Goal: Task Accomplishment & Management: Complete application form

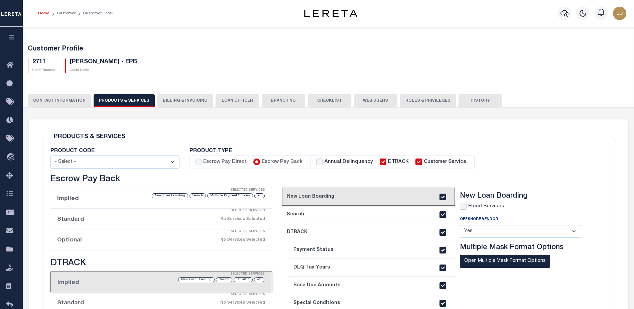
select select
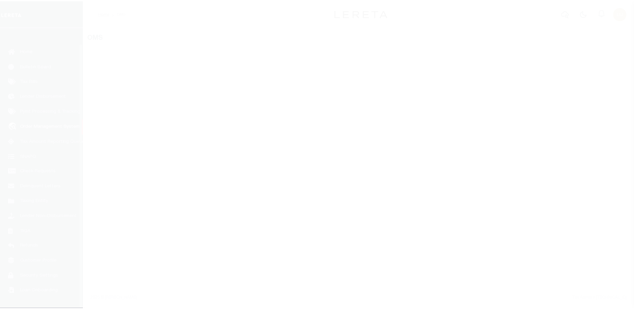
scroll to position [17, 0]
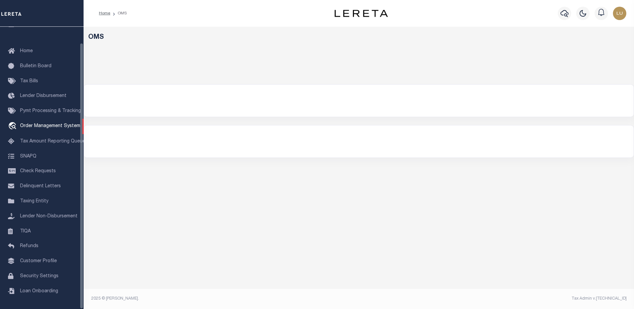
select select "200"
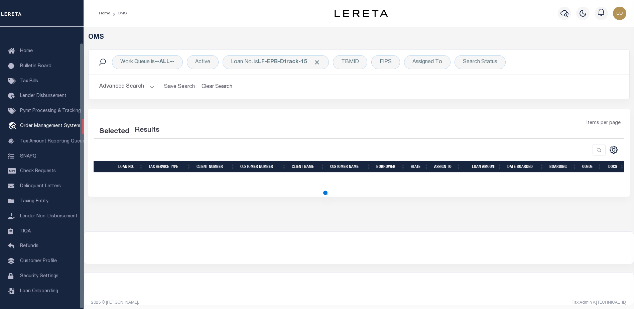
select select "200"
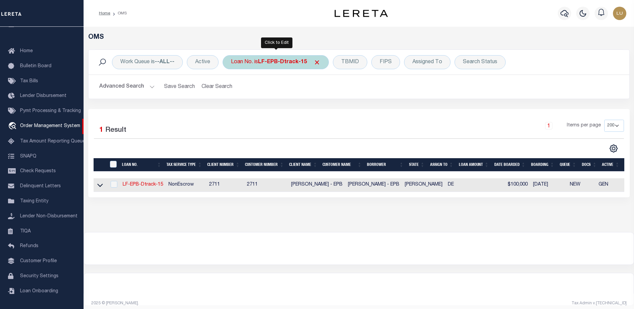
click at [302, 60] on b "LF-EPB-Dtrack-15" at bounding box center [282, 61] width 49 height 5
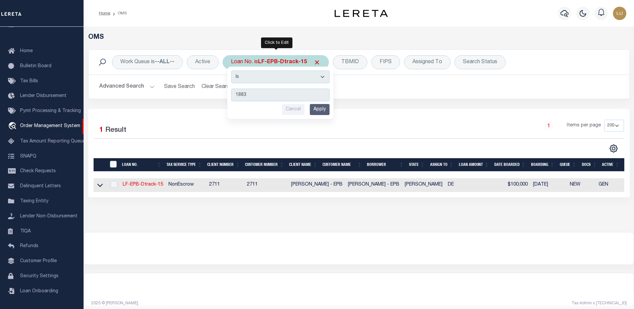
type input "18830"
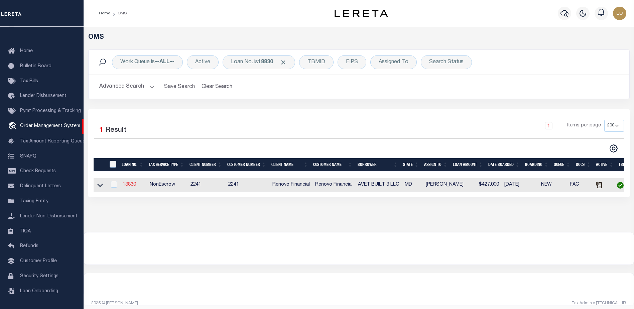
click at [127, 184] on link "18830" at bounding box center [129, 184] width 13 height 5
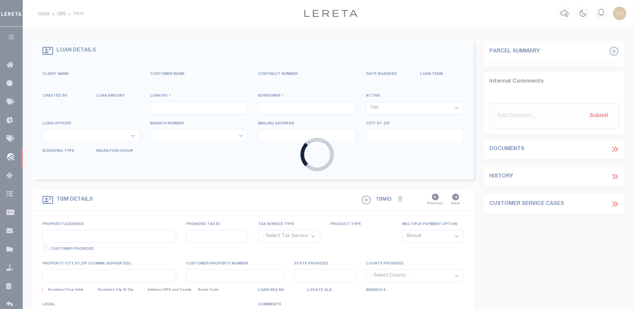
type input "18830"
type input "AVET BUILT 3 LLC"
select select
type input "544 Old Westminster Pike"
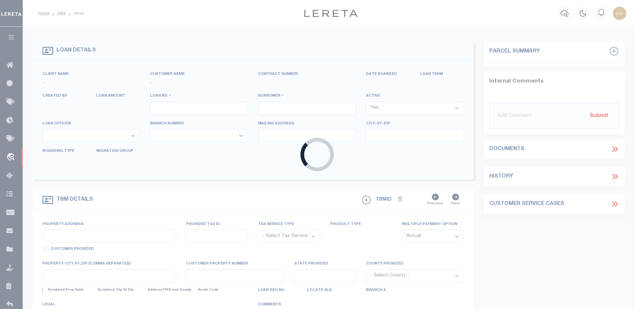
type input "Westminster MD 21157"
select select "10"
select select "NonEscrow"
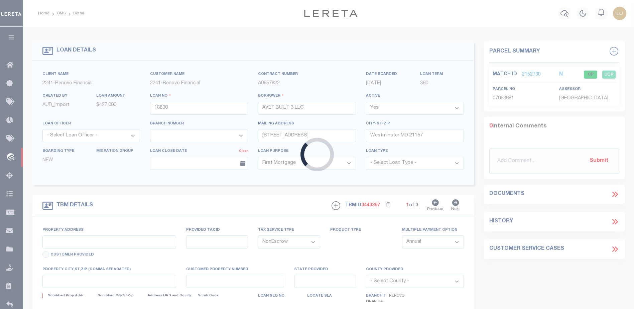
type input "46 John Street"
type input "Westminster, MD 21157"
type input "a0kUS00000AIkY5"
type input "MD"
type textarea "LEGAL REQUIRED"
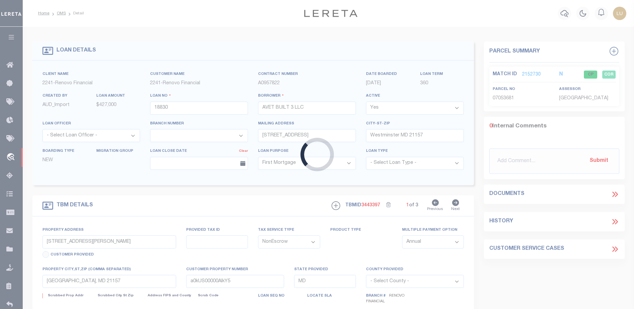
select select "25066"
select select "2"
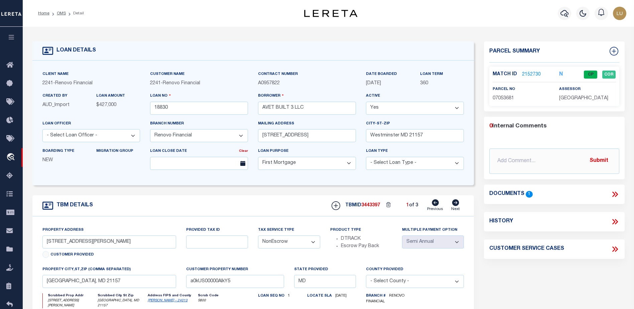
click at [530, 72] on link "2152730" at bounding box center [531, 74] width 19 height 7
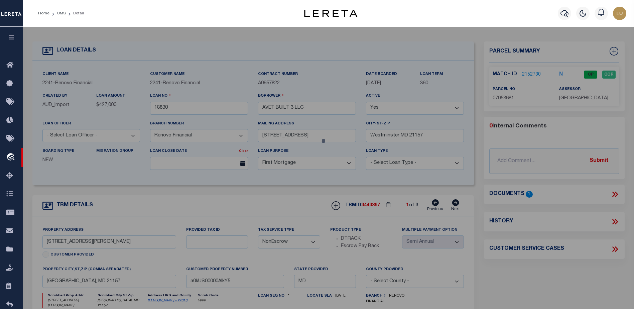
checkbox input "false"
select select "CP"
type input "AVET BUILT 3 LLC"
select select "AGW"
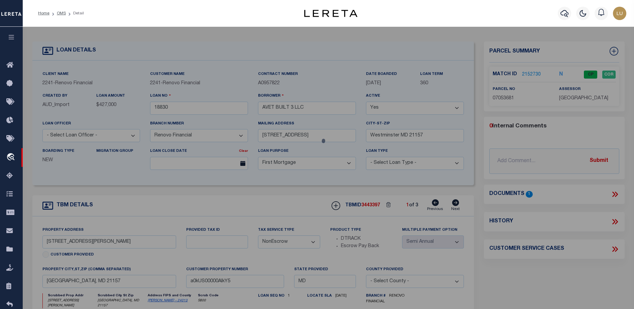
select select
type input "46 JOHN ST UNIT: 46"
type input "WESTMINSTER MD 21157-0000"
type textarea "UNIT 46 46 JOHN ST 49-28/32 JOHN STREET CONDOS"
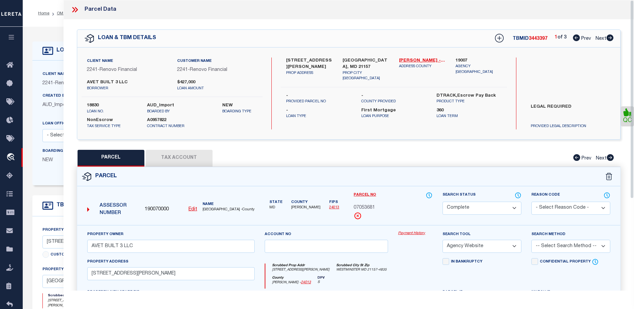
click at [418, 233] on link "Payment History" at bounding box center [415, 233] width 34 height 6
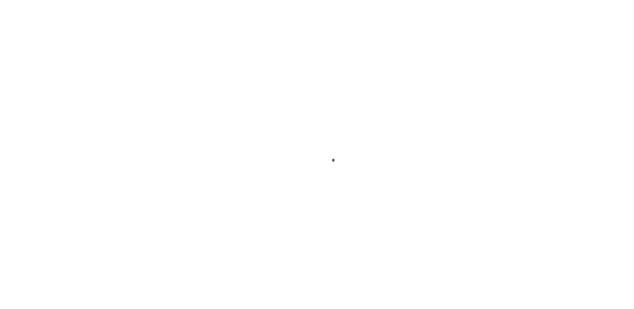
select select "25066"
select select "10"
select select "NonEscrow"
select select "2"
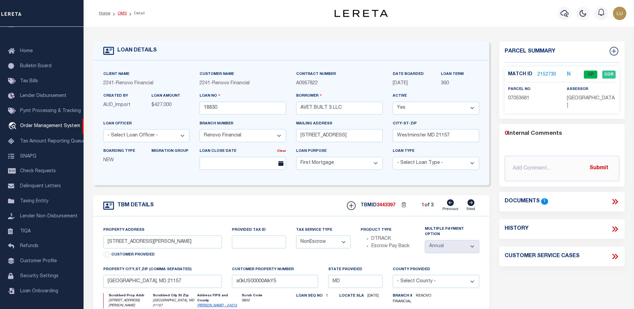
click at [126, 11] on link "OMS" at bounding box center [122, 13] width 9 height 4
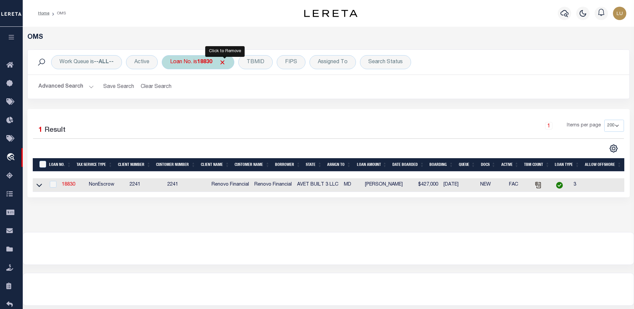
click at [225, 61] on span "Click to Remove" at bounding box center [222, 62] width 7 height 7
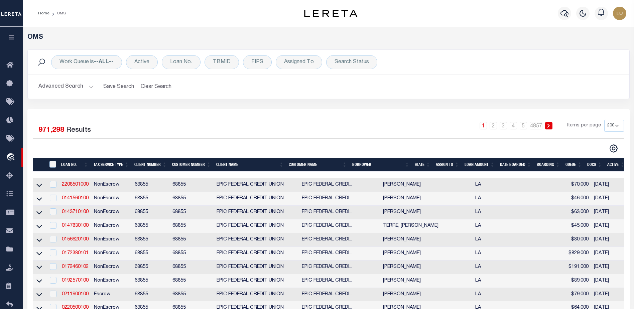
click at [87, 85] on button "Advanced Search" at bounding box center [65, 86] width 55 height 13
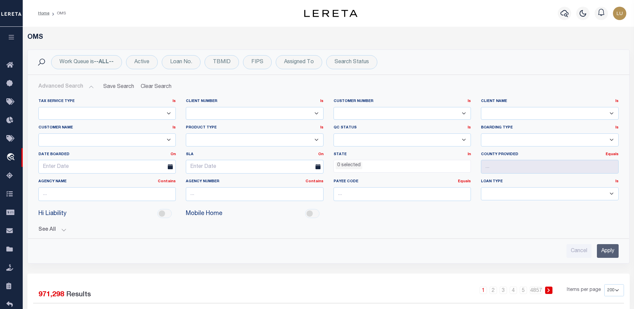
click at [108, 113] on select "Escrow NonEscrow" at bounding box center [107, 113] width 138 height 13
select select "ESCROW"
click at [38, 107] on select "Escrow NonEscrow" at bounding box center [107, 113] width 138 height 13
click at [604, 248] on input "Apply" at bounding box center [608, 251] width 22 height 14
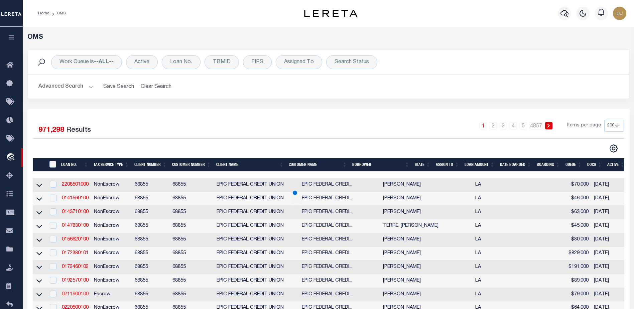
click at [76, 296] on link "0211900100" at bounding box center [75, 294] width 27 height 5
checkbox input "true"
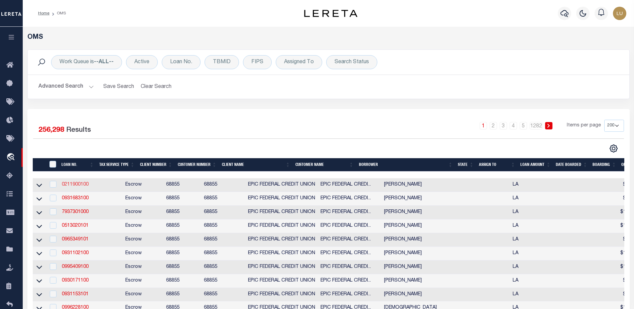
click at [80, 184] on link "0211900100" at bounding box center [75, 184] width 27 height 5
checkbox input "true"
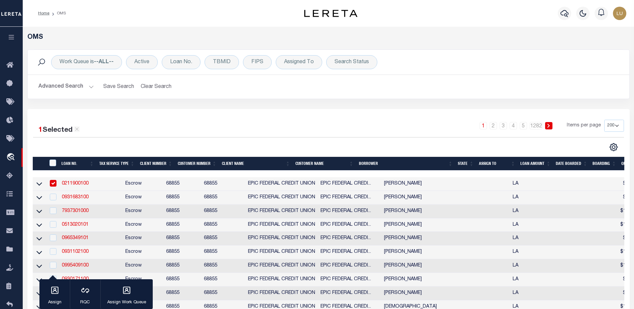
drag, startPoint x: 75, startPoint y: 211, endPoint x: 84, endPoint y: 208, distance: 9.6
click at [75, 211] on link "7937301000" at bounding box center [75, 210] width 27 height 5
checkbox input "true"
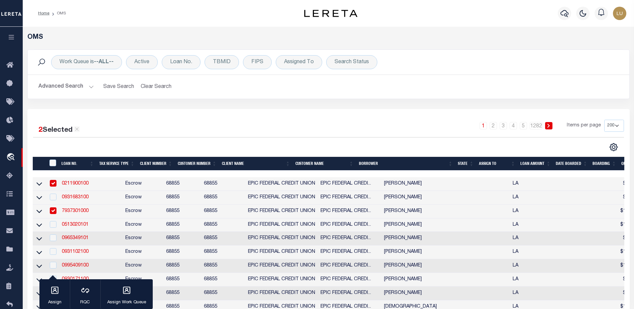
click at [81, 85] on button "Advanced Search" at bounding box center [65, 86] width 55 height 13
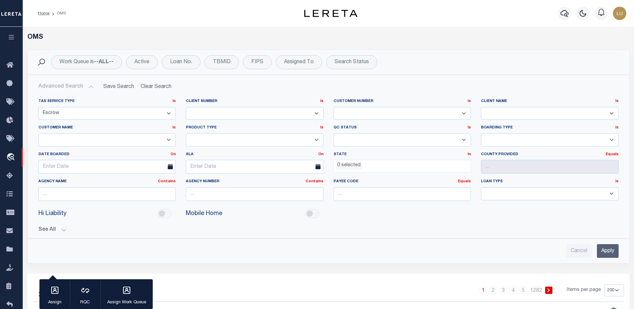
click at [93, 112] on select "Escrow NonEscrow" at bounding box center [107, 113] width 138 height 13
select select "NonESCROW"
click at [38, 107] on select "Escrow NonEscrow" at bounding box center [107, 113] width 138 height 13
click at [604, 255] on input "Apply" at bounding box center [608, 251] width 22 height 14
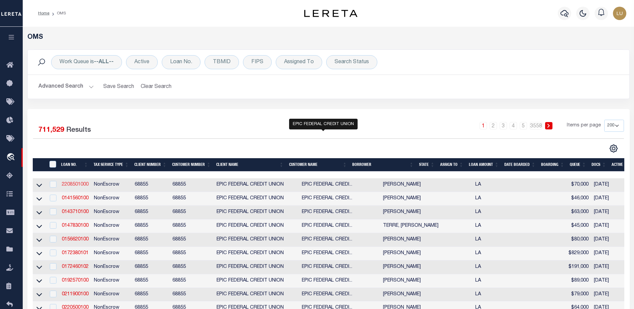
click at [73, 185] on link "2208501000" at bounding box center [75, 184] width 27 height 5
checkbox input "true"
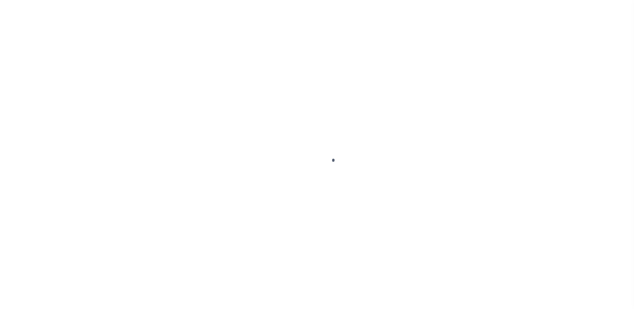
select select "Escrow"
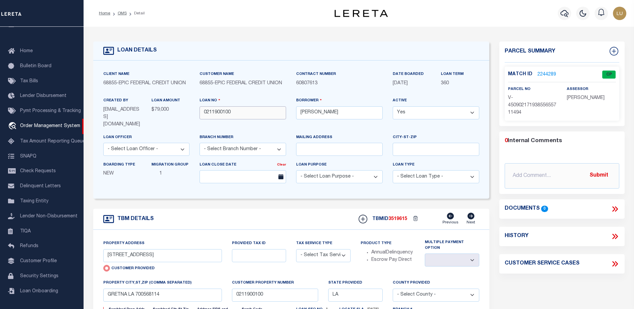
click at [212, 115] on input "0211900100" at bounding box center [242, 112] width 87 height 13
click at [399, 216] on span "3519615" at bounding box center [397, 218] width 19 height 5
copy span "3519615"
click at [319, 253] on select "- Select Tax Service Type - Escrow NonEscrow" at bounding box center [323, 255] width 54 height 13
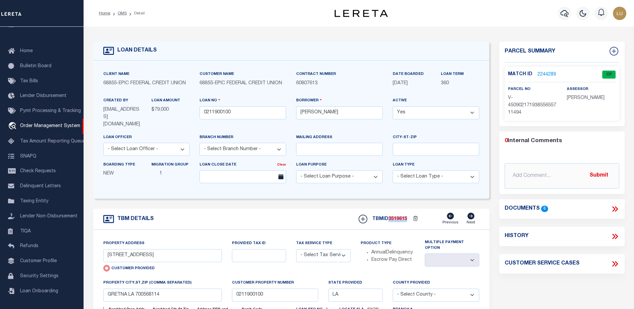
select select "NonEscrow"
click at [296, 249] on select "- Select Tax Service Type - Escrow NonEscrow" at bounding box center [323, 255] width 54 height 13
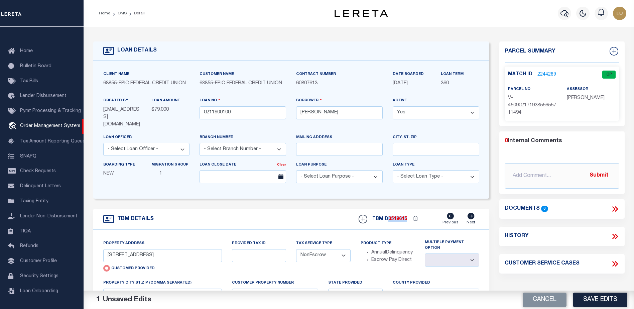
click at [595, 285] on div "Parcel Summary Match ID 2244289 0" at bounding box center [561, 233] width 135 height 384
click at [596, 300] on button "Save Edits" at bounding box center [600, 299] width 54 height 14
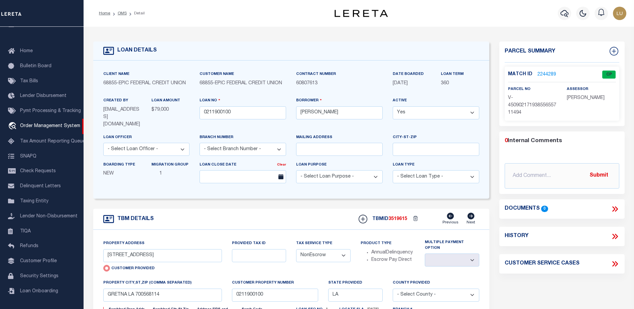
click at [544, 71] on link "2244289" at bounding box center [546, 74] width 19 height 7
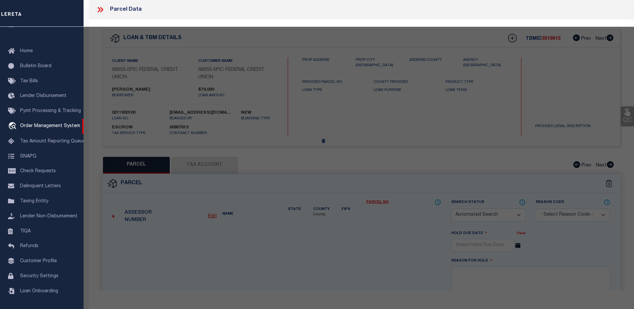
checkbox input "false"
select select "CP"
type input "[STREET_ADDRESS]"
checkbox input "false"
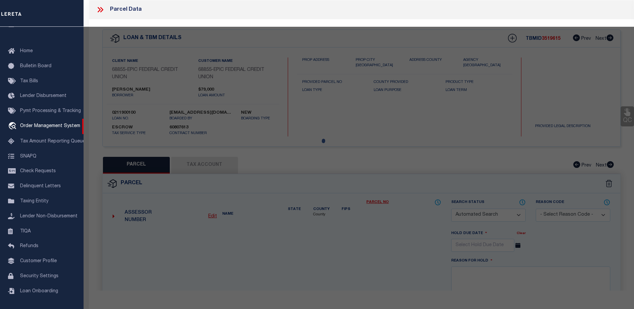
type input "GRETNA LA 700568114"
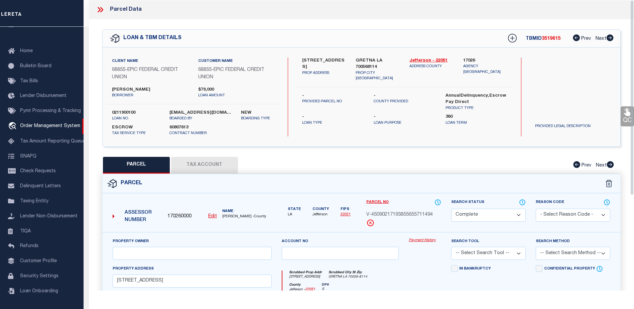
click at [415, 239] on link "Payment History" at bounding box center [424, 240] width 32 height 6
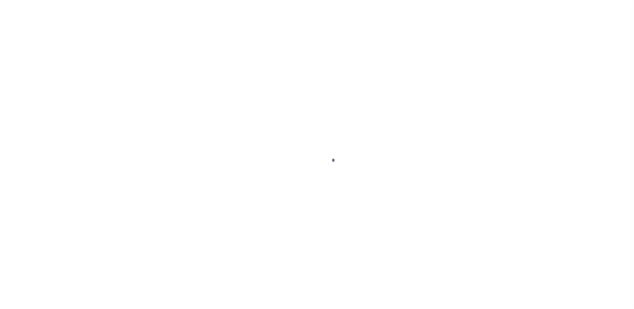
select select "NonEscrow"
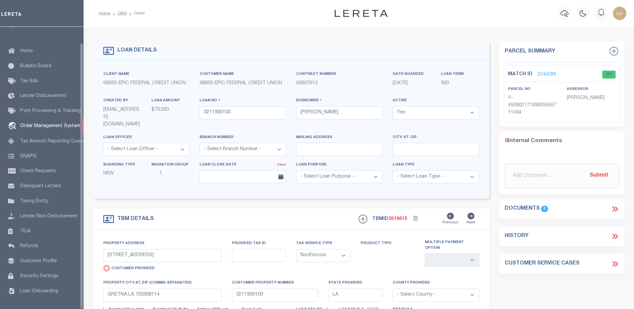
select select
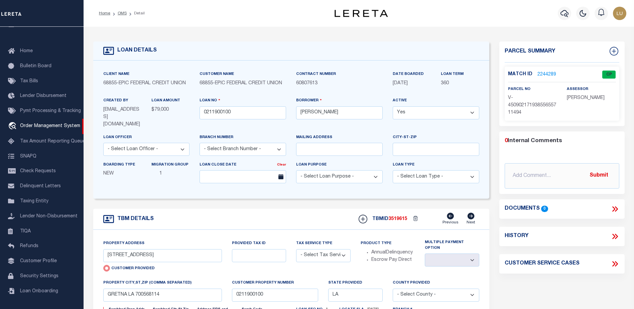
drag, startPoint x: 118, startPoint y: 13, endPoint x: 135, endPoint y: 14, distance: 16.4
click at [119, 13] on link "OMS" at bounding box center [122, 13] width 9 height 4
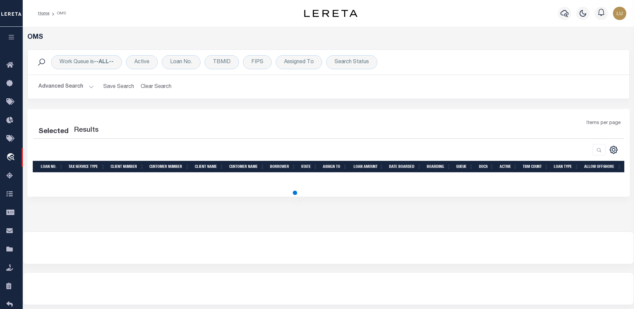
select select "200"
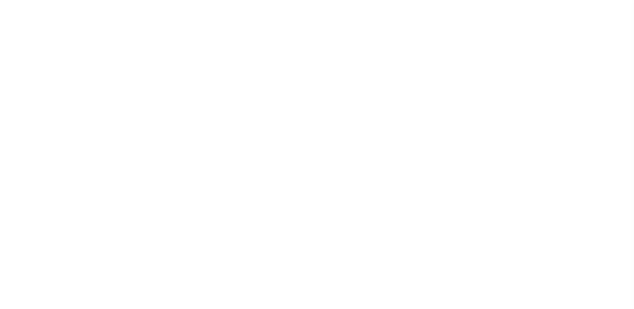
scroll to position [12, 0]
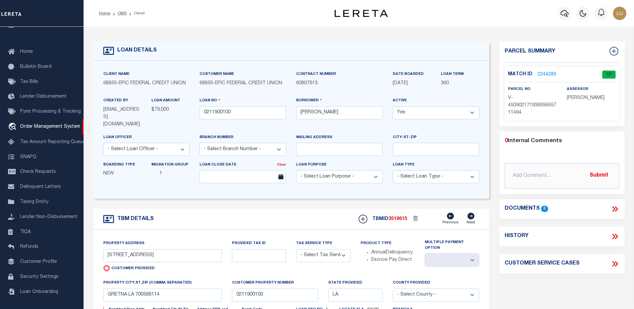
click at [541, 68] on div "Match ID 2244289 CP parcel no assessor" at bounding box center [561, 93] width 115 height 54
click at [545, 75] on link "2244289" at bounding box center [546, 74] width 19 height 7
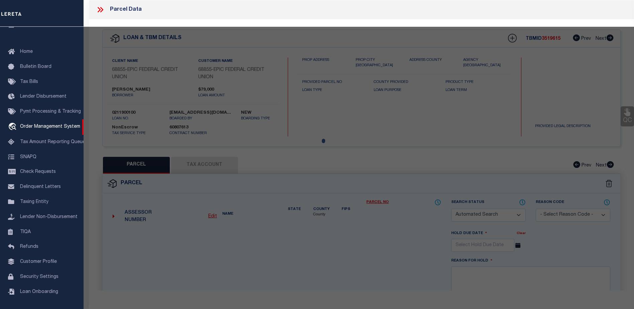
checkbox input "false"
select select "CP"
type input "[STREET_ADDRESS]"
checkbox input "false"
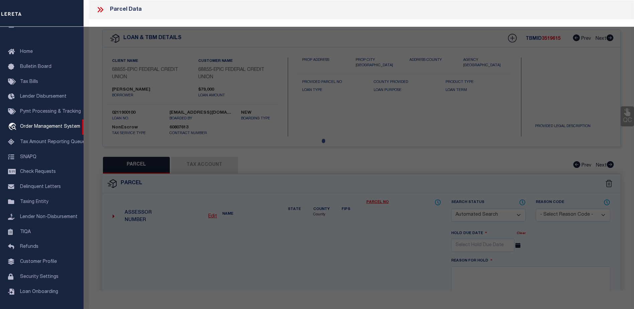
type input "GRETNA LA 700568114"
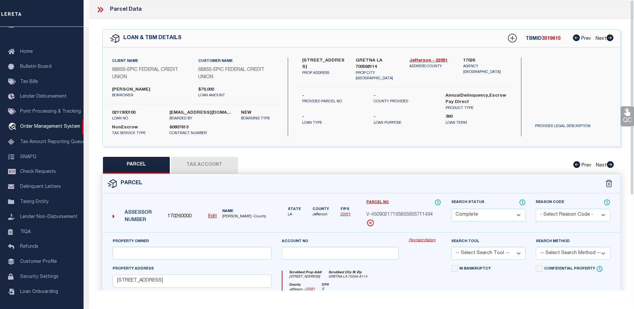
click at [429, 240] on link "Payment History" at bounding box center [424, 240] width 32 height 6
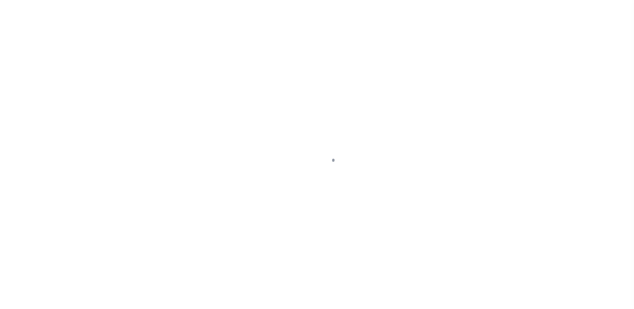
select select "NonEscrow"
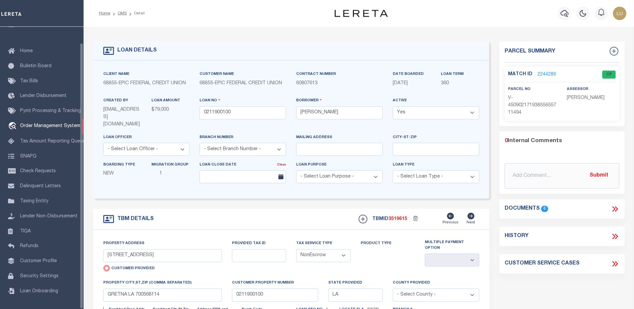
select select
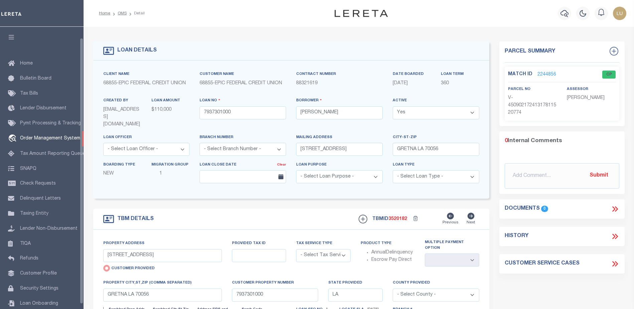
scroll to position [12, 0]
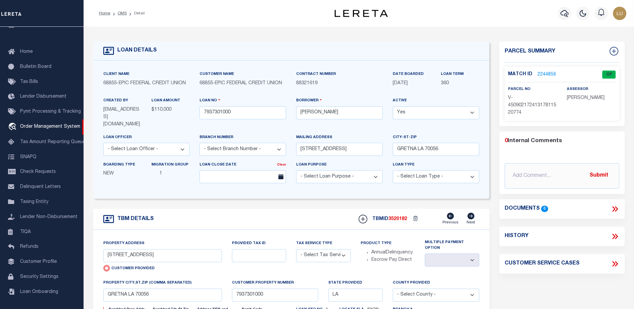
click at [545, 73] on link "2244856" at bounding box center [546, 74] width 19 height 7
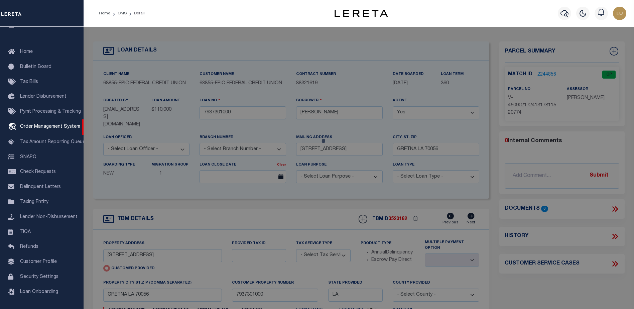
checkbox input "false"
select select "CP"
type input "[STREET_ADDRESS]"
checkbox input "false"
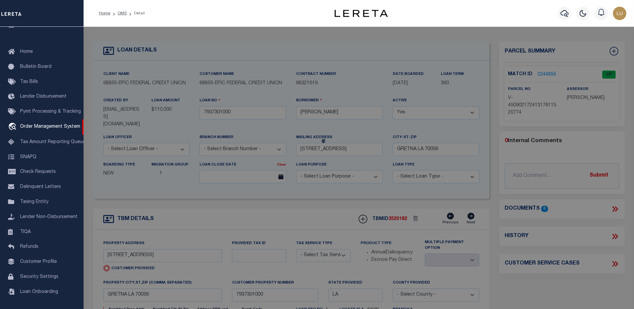
type input "GRETNA LA 70056"
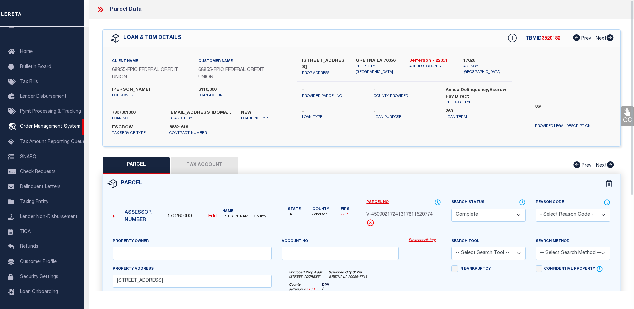
click at [426, 239] on link "Payment History" at bounding box center [424, 240] width 32 height 6
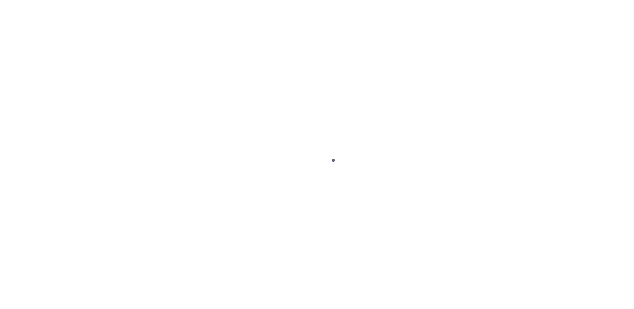
select select "Escrow"
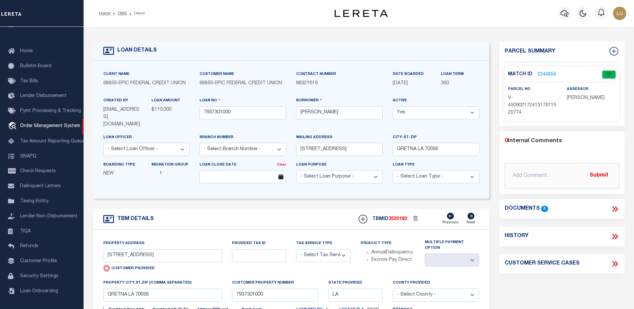
click at [395, 216] on span "3520182" at bounding box center [397, 218] width 19 height 5
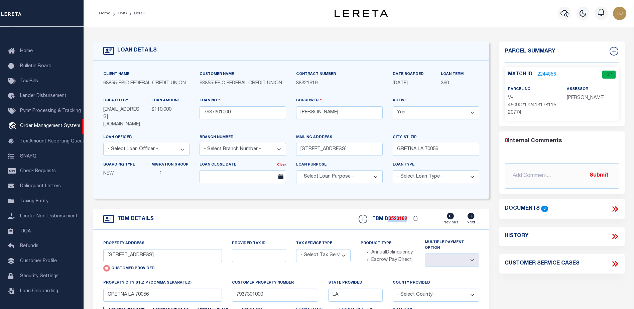
copy span "3520182"
click at [322, 255] on select "- Select Tax Service Type - Escrow NonEscrow" at bounding box center [323, 255] width 54 height 13
select select "NonEscrow"
click at [296, 249] on select "- Select Tax Service Type - Escrow NonEscrow" at bounding box center [323, 255] width 54 height 13
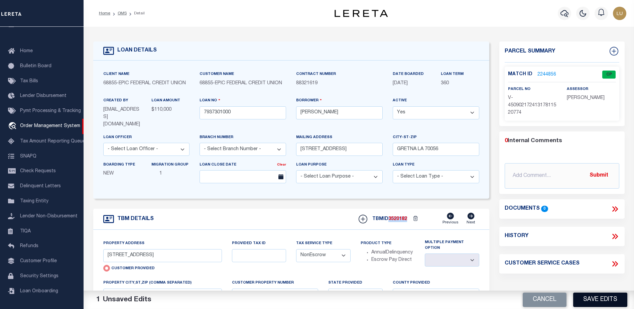
click at [581, 299] on button "Save Edits" at bounding box center [600, 299] width 54 height 14
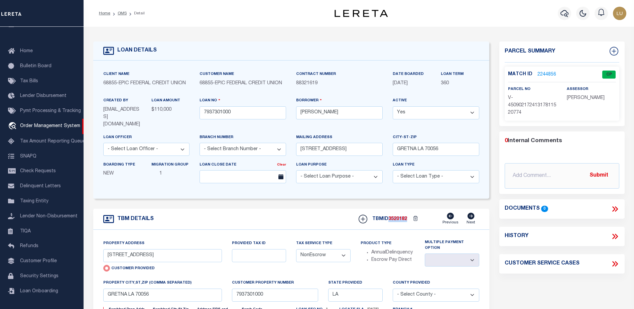
click at [541, 73] on link "2244856" at bounding box center [546, 74] width 19 height 7
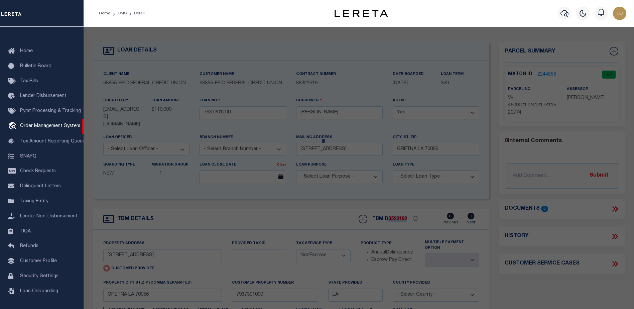
select select "AS"
checkbox input "false"
select select "CP"
type input "2748 N HIGHLAND DR"
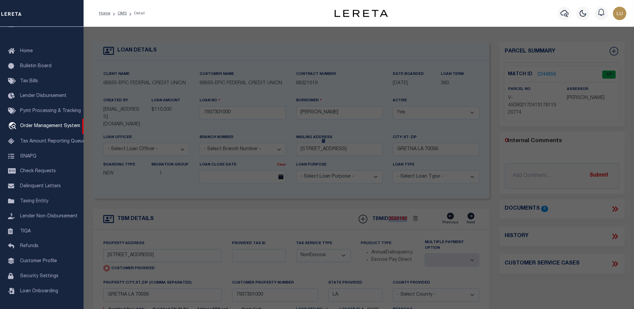
checkbox input "false"
type input "GRETNA LA 70056"
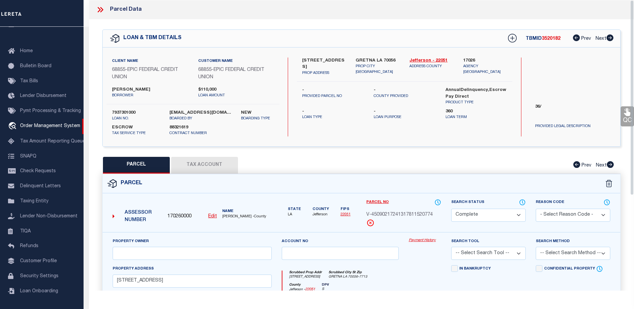
click at [433, 240] on link "Payment History" at bounding box center [424, 240] width 32 height 6
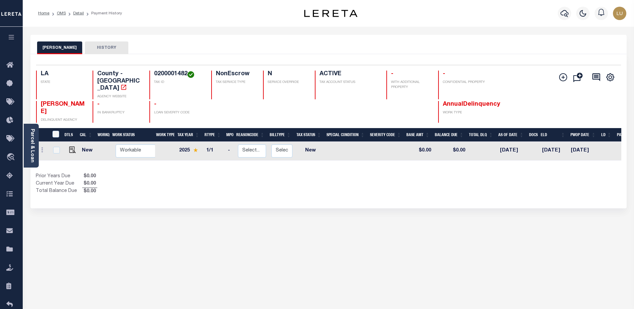
click at [455, 101] on span "AnnualDelinquency" at bounding box center [471, 104] width 57 height 6
click at [454, 101] on span "AnnualDelinquency" at bounding box center [471, 104] width 57 height 6
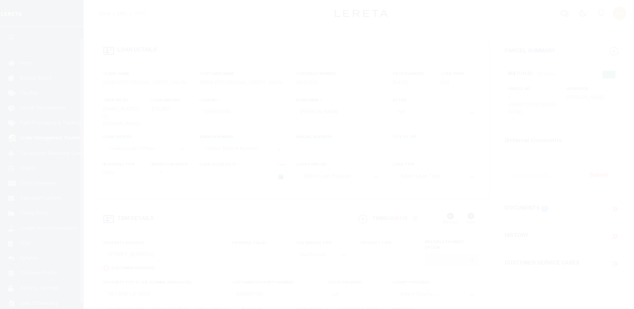
select select "NonEscrow"
select select
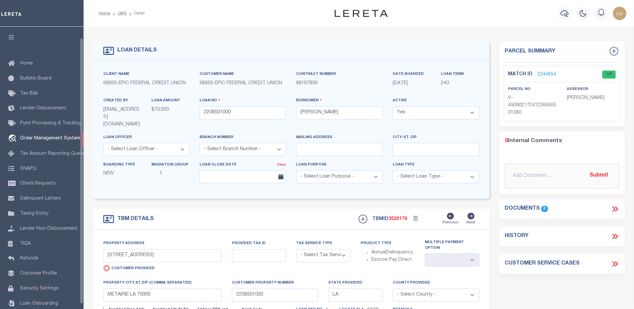
scroll to position [12, 0]
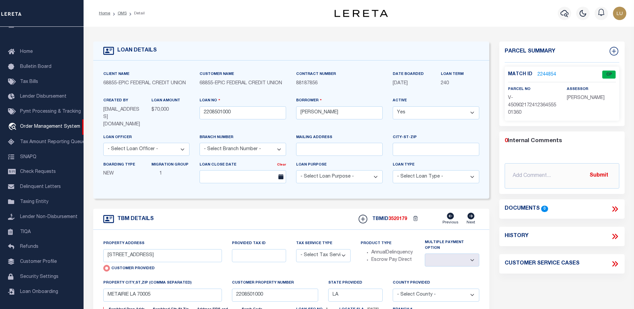
click at [546, 71] on link "2244854" at bounding box center [546, 74] width 19 height 7
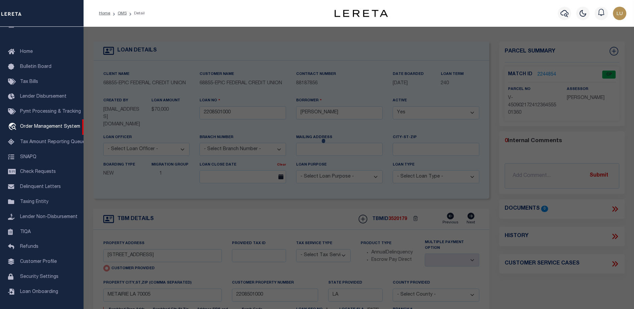
checkbox input "false"
select select "CP"
type input "[STREET_ADDRESS]"
checkbox input "false"
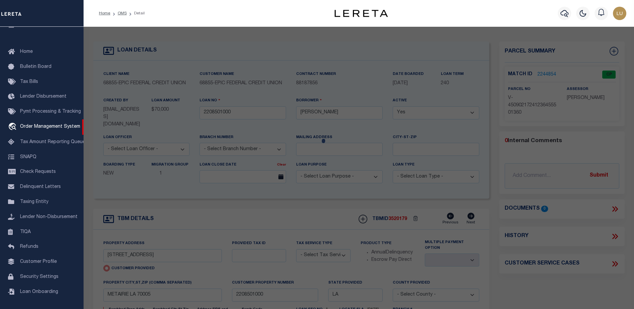
type input "METAIRIE LA 70005"
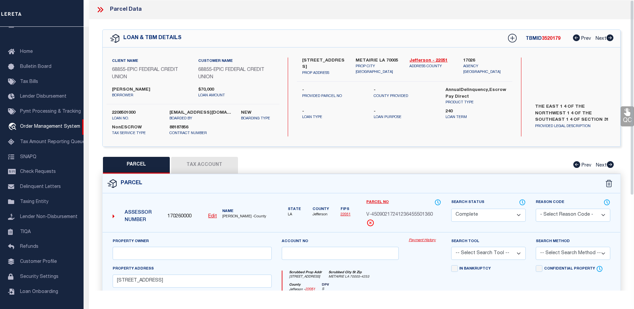
click at [414, 238] on link "Payment History" at bounding box center [424, 240] width 32 height 6
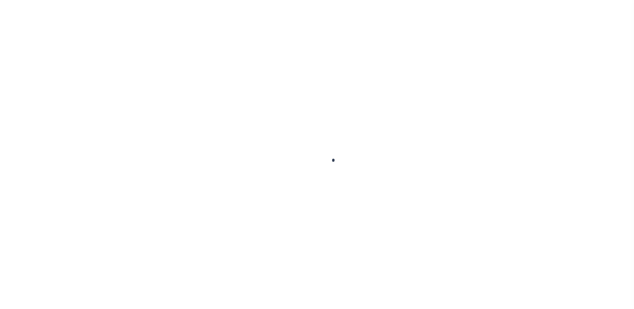
select select
select select "NonEscrow"
select select
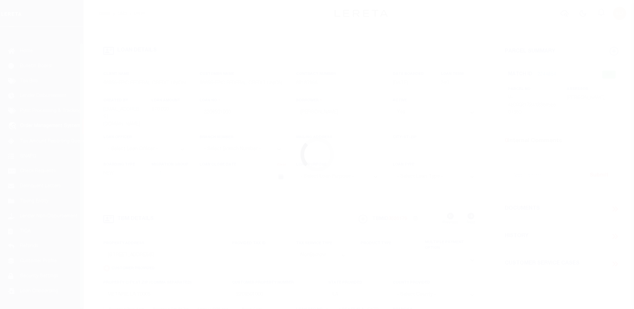
scroll to position [17, 0]
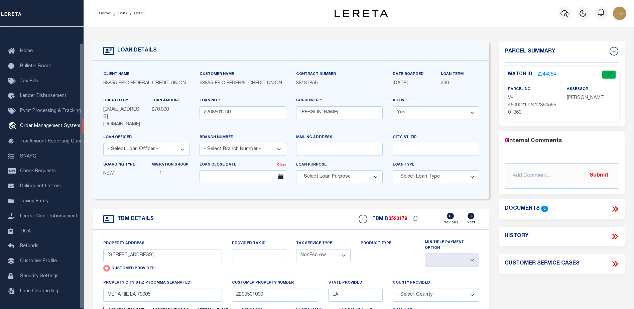
select select
click at [111, 84] on span "68855" at bounding box center [109, 83] width 13 height 5
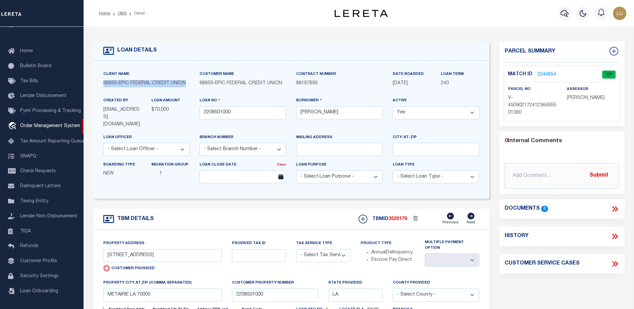
click at [111, 84] on span "68855" at bounding box center [109, 83] width 13 height 5
click at [541, 74] on link "2244854" at bounding box center [546, 74] width 19 height 7
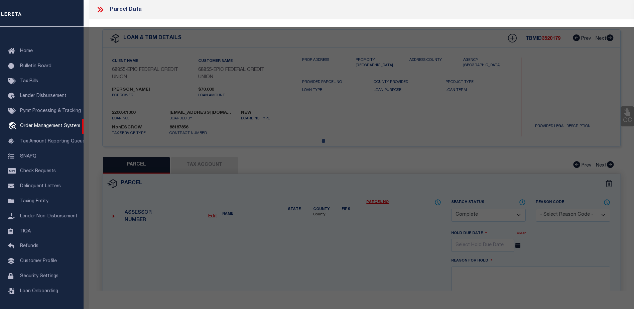
select select "AS"
checkbox input "false"
select select "CP"
type input "229 LAKE AVENUE"
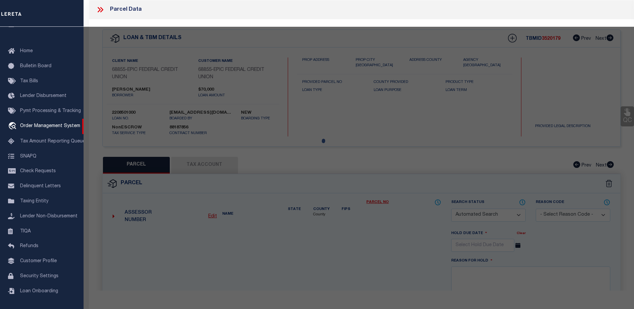
checkbox input "false"
type input "METAIRIE LA 70005"
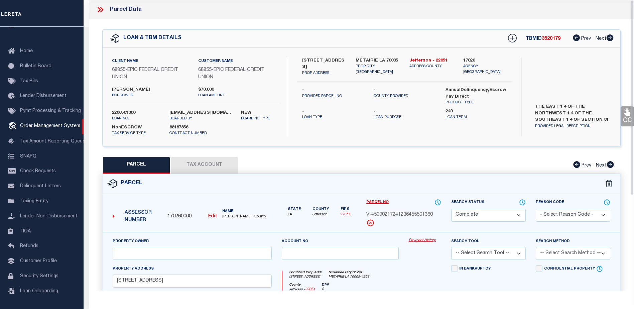
click at [418, 240] on link "Payment History" at bounding box center [424, 240] width 32 height 6
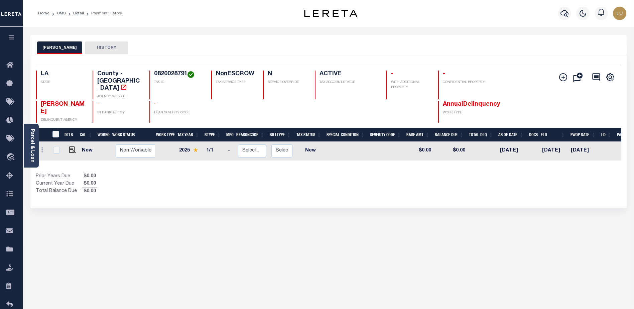
click at [466, 101] on span "AnnualDelinquency" at bounding box center [471, 104] width 57 height 6
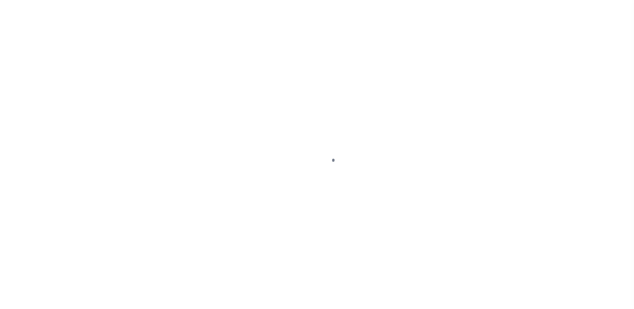
select select "NonEscrow"
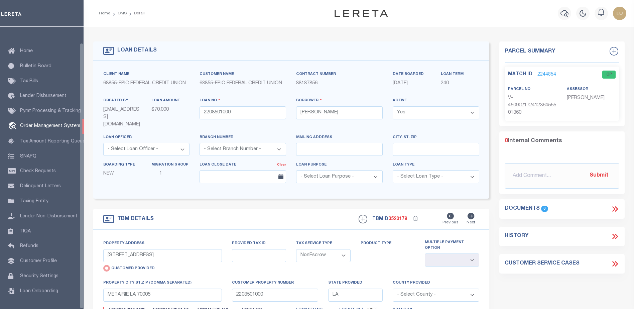
select select
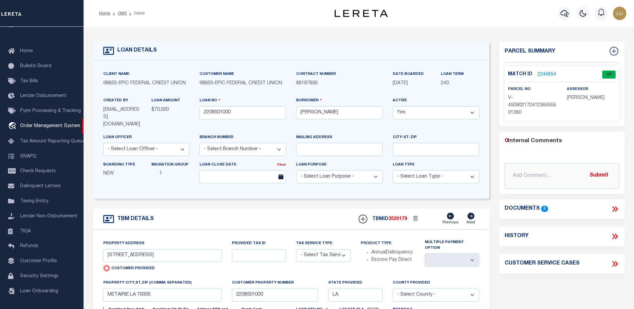
click at [393, 212] on div "TBMID 3520179 Previous Next" at bounding box center [416, 218] width 126 height 13
click at [396, 216] on span "3520179" at bounding box center [397, 218] width 19 height 5
copy span "3520179"
click at [325, 251] on select "- Select Tax Service Type - Escrow NonEscrow" at bounding box center [323, 255] width 54 height 13
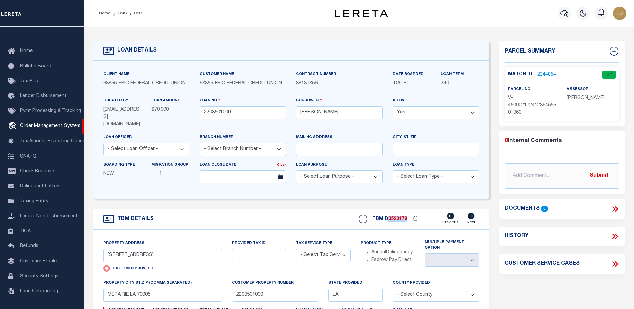
click at [321, 224] on div "TBM DETAILS TBMID 3520179 Previous Next" at bounding box center [291, 218] width 396 height 21
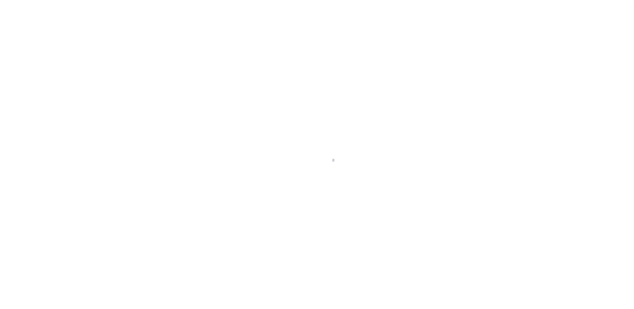
select select "10"
select select "NonEscrow"
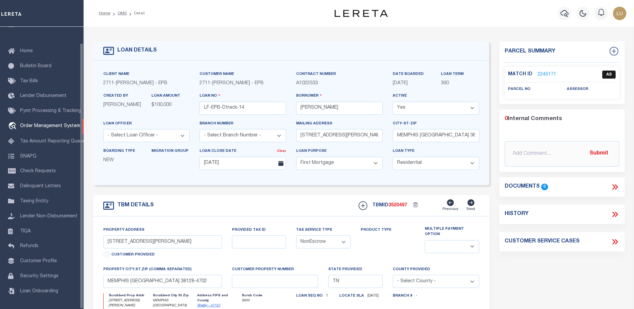
select select
